Goal: Navigation & Orientation: Find specific page/section

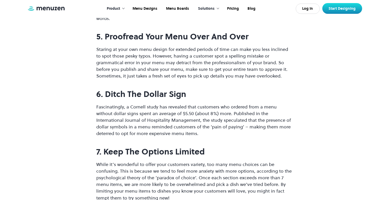
scroll to position [588, 0]
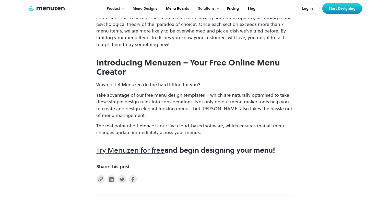
click at [145, 8] on link "Menu Designs" at bounding box center [144, 9] width 33 height 16
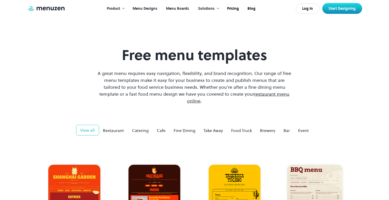
click at [183, 7] on link "Menu Boards" at bounding box center [177, 9] width 32 height 16
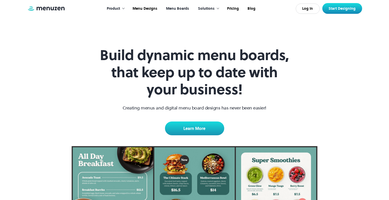
click at [175, 8] on link "Menu Boards" at bounding box center [177, 9] width 32 height 16
click at [150, 9] on link "Menu Designs" at bounding box center [144, 9] width 33 height 16
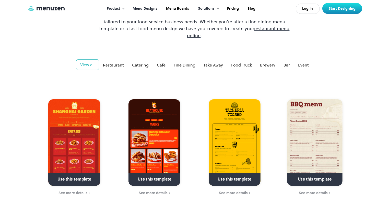
scroll to position [153, 0]
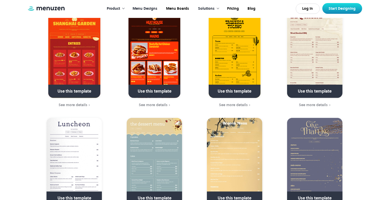
click at [236, 64] on img at bounding box center [235, 54] width 52 height 87
